Goal: Information Seeking & Learning: Check status

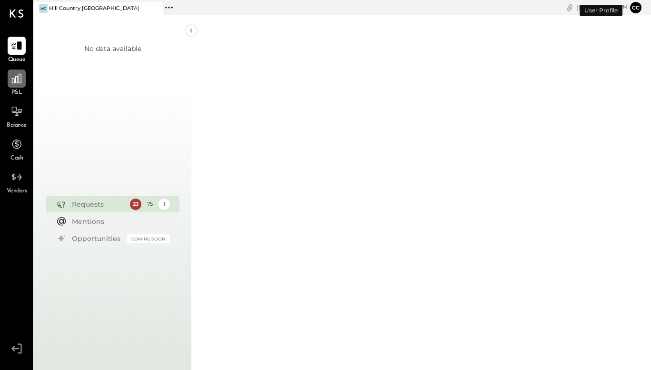
click at [15, 87] on div at bounding box center [17, 78] width 18 height 18
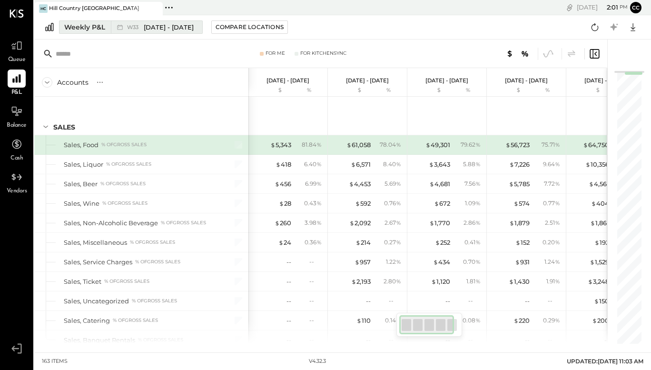
click at [158, 28] on span "[DATE] - [DATE]" at bounding box center [169, 27] width 50 height 9
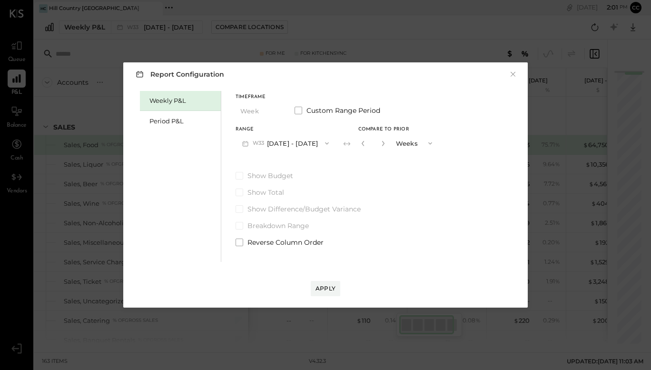
click at [296, 141] on button "W33 [DATE] - [DATE]" at bounding box center [286, 143] width 100 height 18
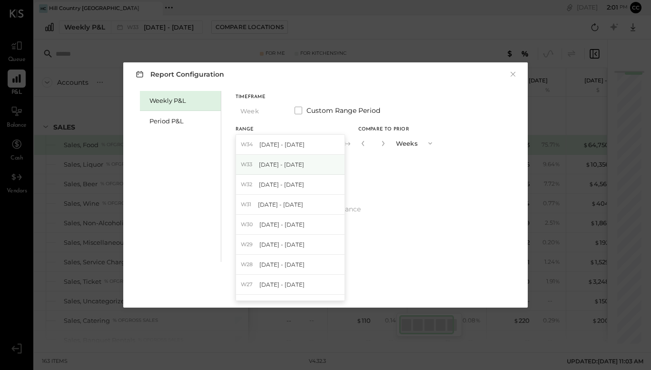
click at [270, 164] on span "[DATE] - [DATE]" at bounding box center [281, 164] width 45 height 8
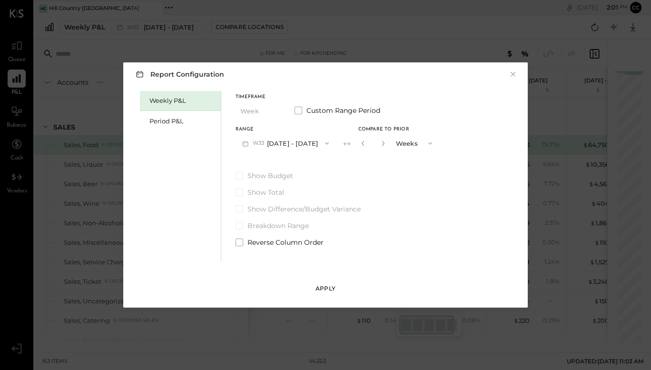
click at [324, 288] on div "Apply" at bounding box center [325, 288] width 20 height 8
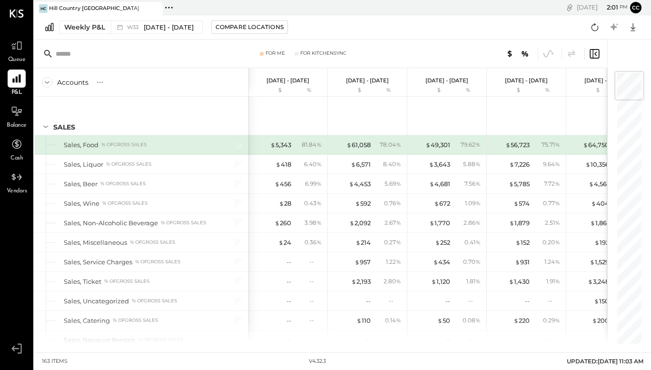
click at [311, 203] on div "0.43 %" at bounding box center [313, 203] width 18 height 9
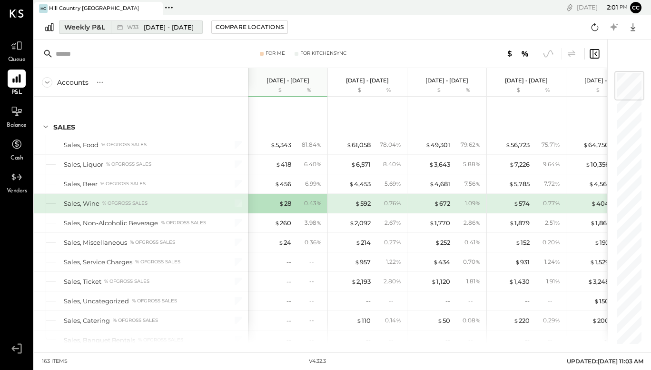
click at [148, 29] on span "[DATE] - [DATE]" at bounding box center [169, 27] width 50 height 9
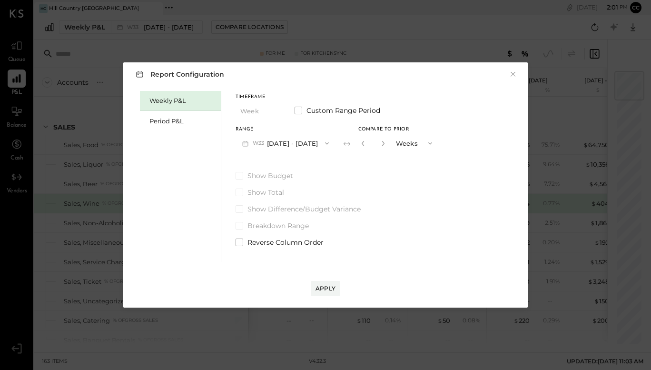
click at [283, 142] on button "W33 [DATE] - [DATE]" at bounding box center [286, 143] width 100 height 18
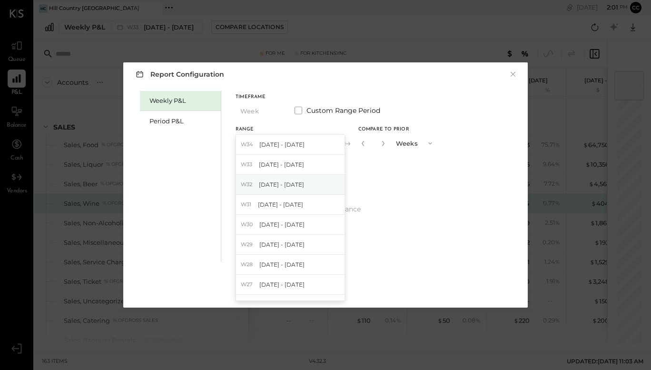
click at [273, 183] on span "[DATE] - [DATE]" at bounding box center [281, 184] width 45 height 8
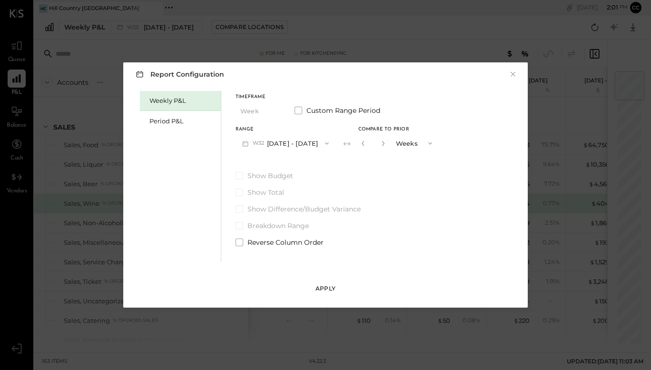
click at [323, 286] on div "Apply" at bounding box center [325, 288] width 20 height 8
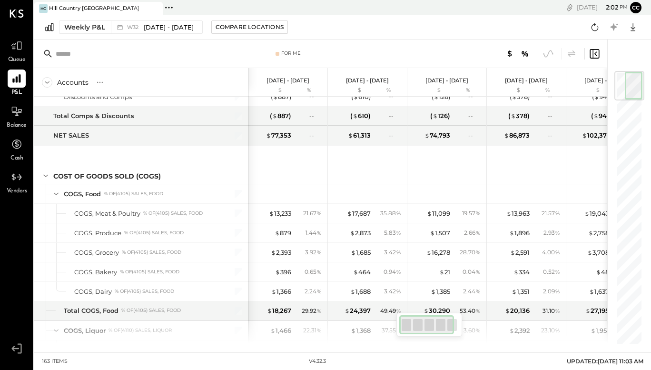
scroll to position [317, 0]
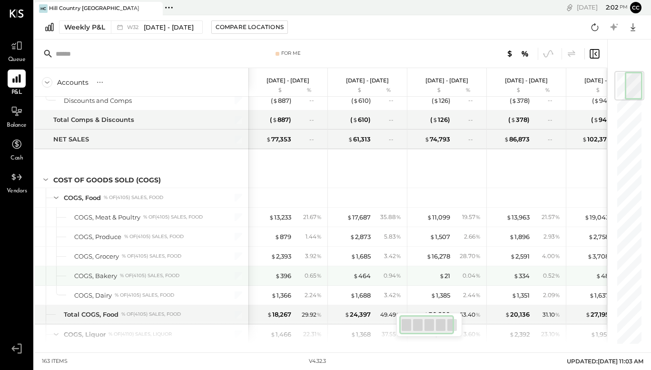
click at [267, 276] on div "$ 396" at bounding box center [272, 275] width 38 height 9
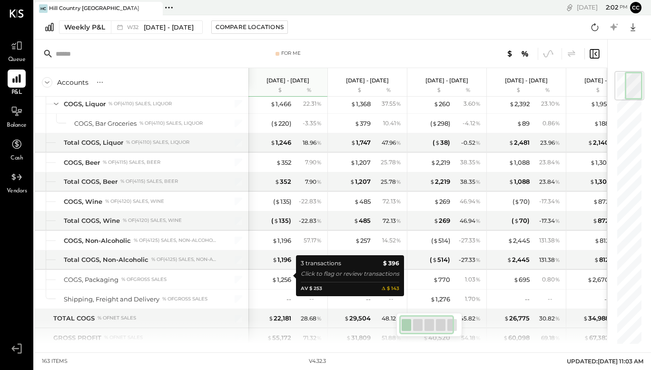
scroll to position [549, 0]
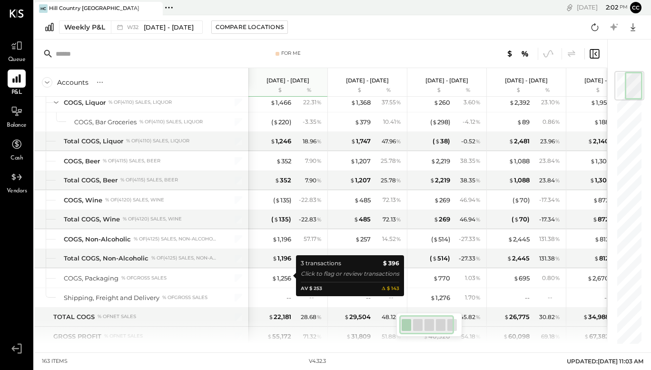
click at [477, 44] on div "For Me" at bounding box center [320, 53] width 573 height 29
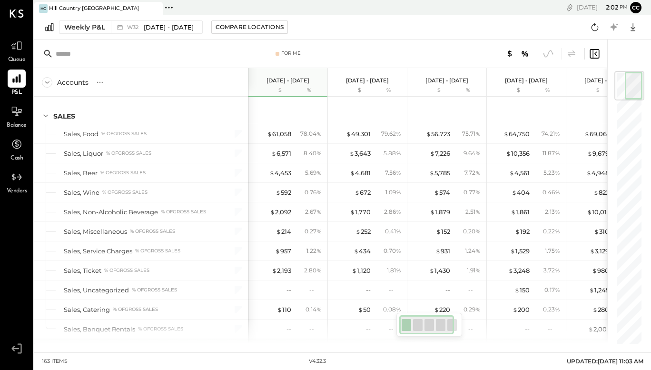
scroll to position [0, 0]
